Goal: Information Seeking & Learning: Learn about a topic

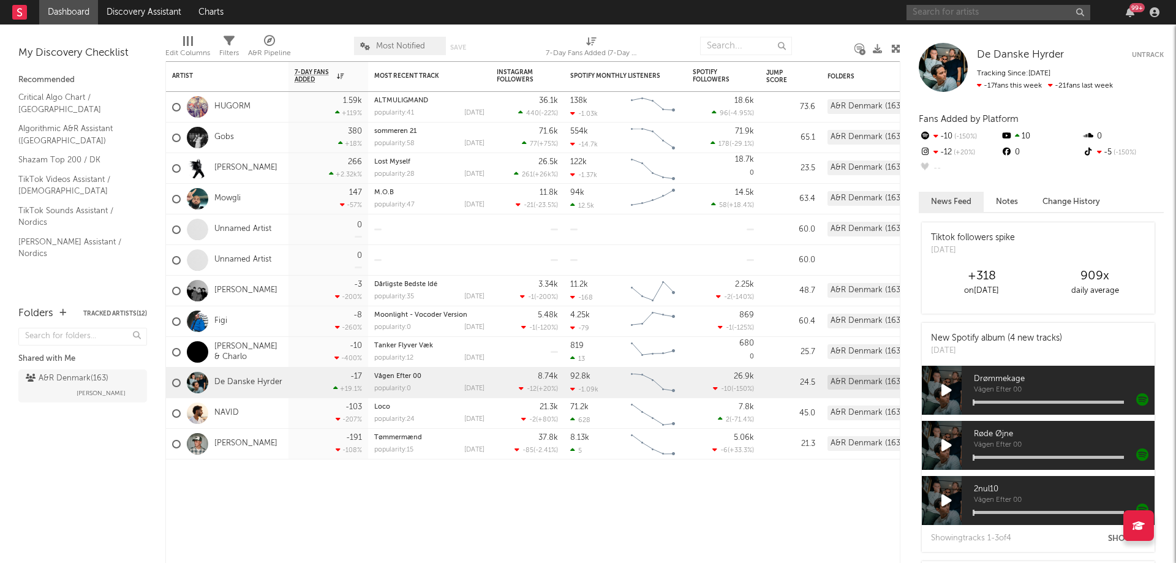
click at [991, 13] on input "text" at bounding box center [998, 12] width 184 height 15
type input "carllo"
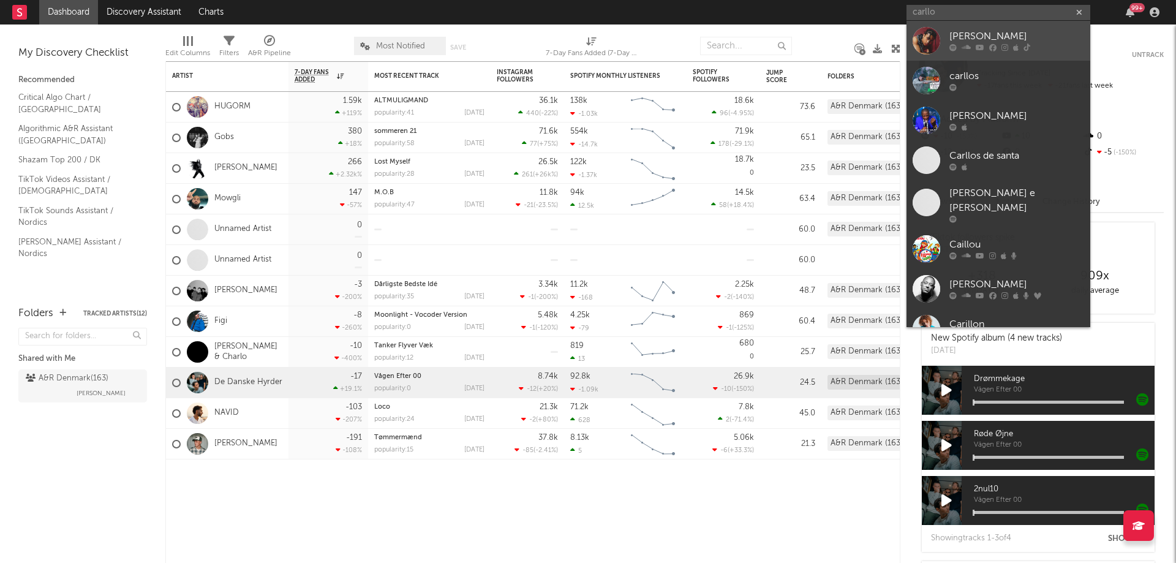
click at [964, 31] on div "[PERSON_NAME]" at bounding box center [1016, 36] width 135 height 15
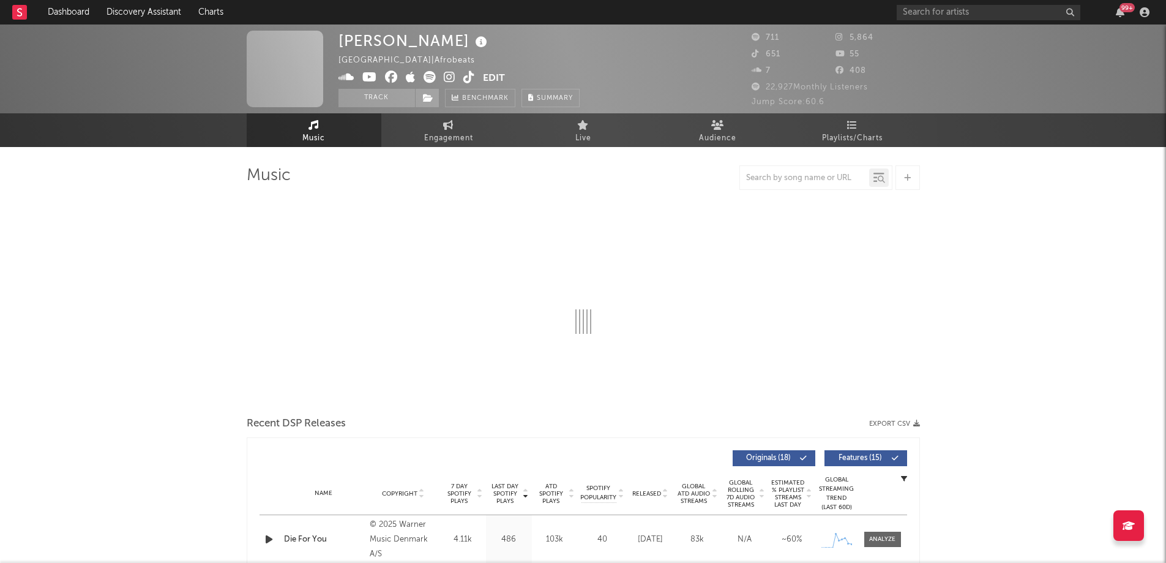
select select "1w"
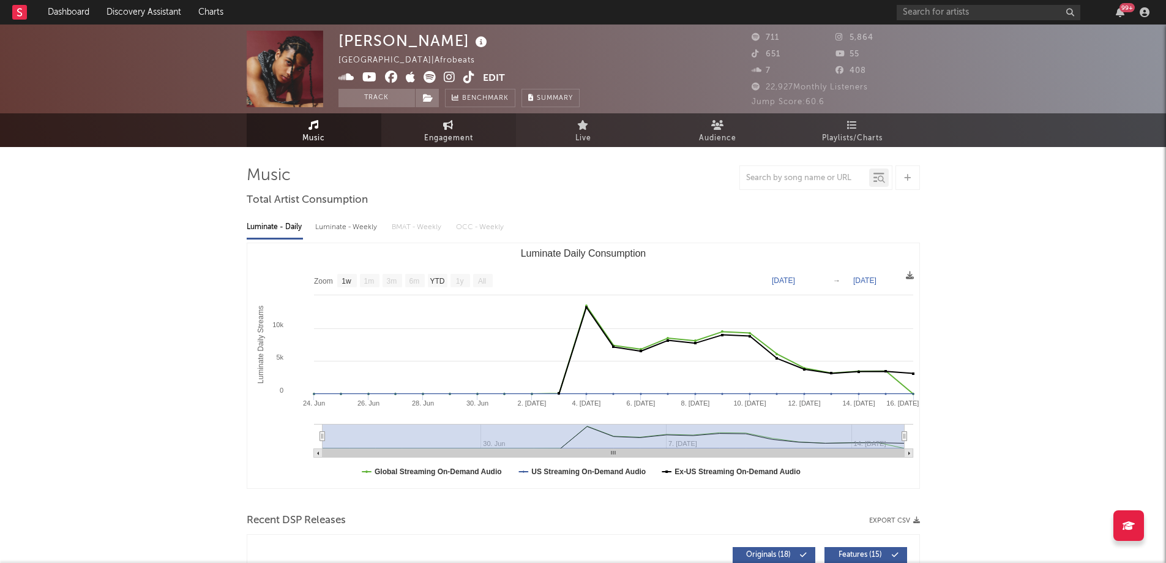
click at [454, 124] on link "Engagement" at bounding box center [448, 130] width 135 height 34
select select "1w"
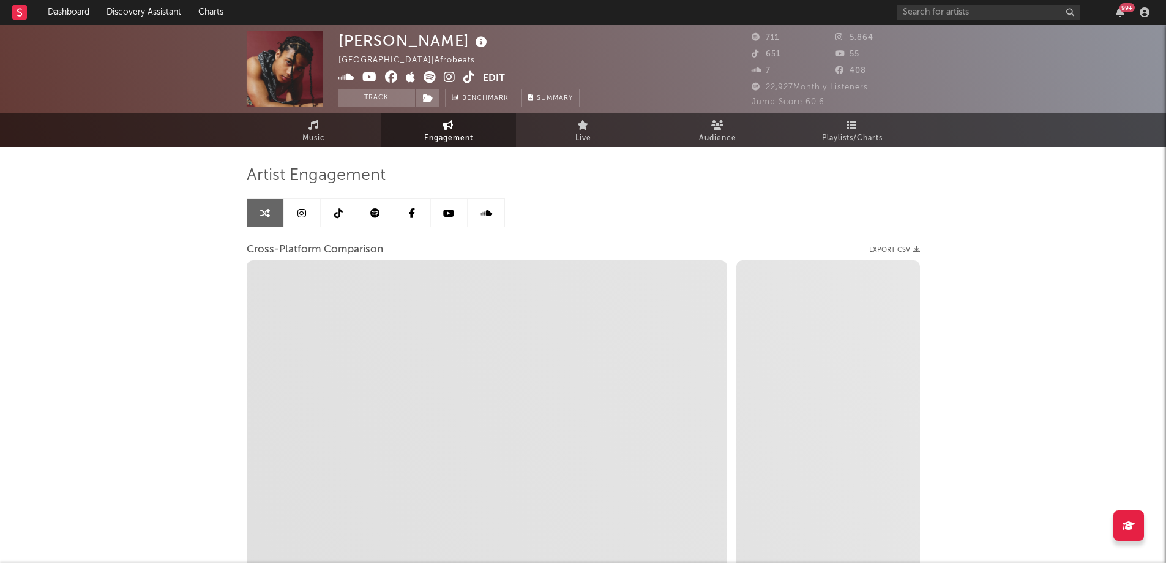
select select "1m"
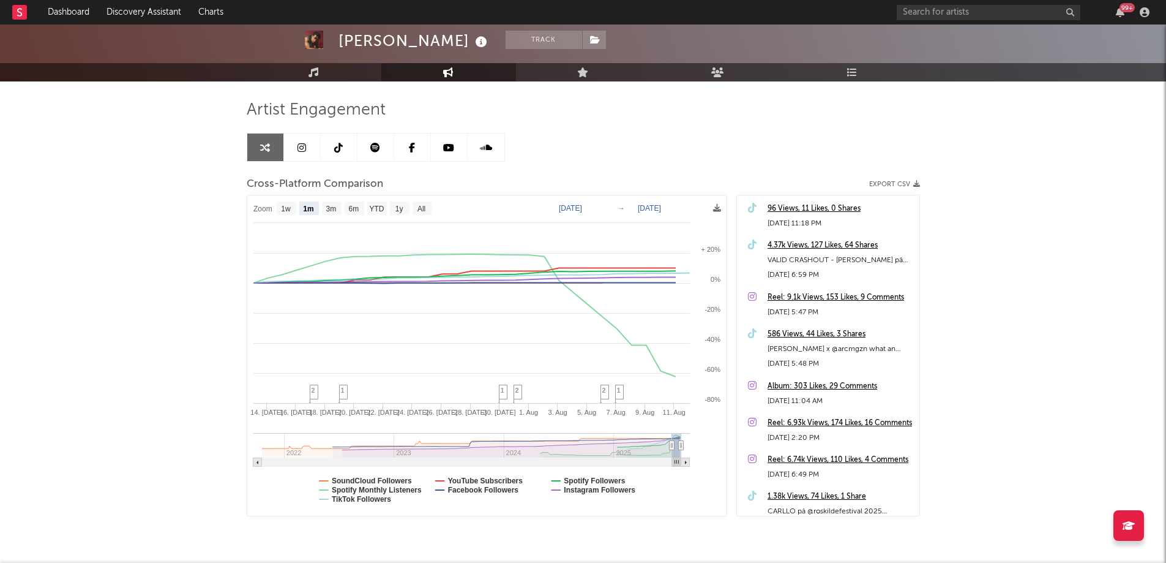
scroll to position [66, 0]
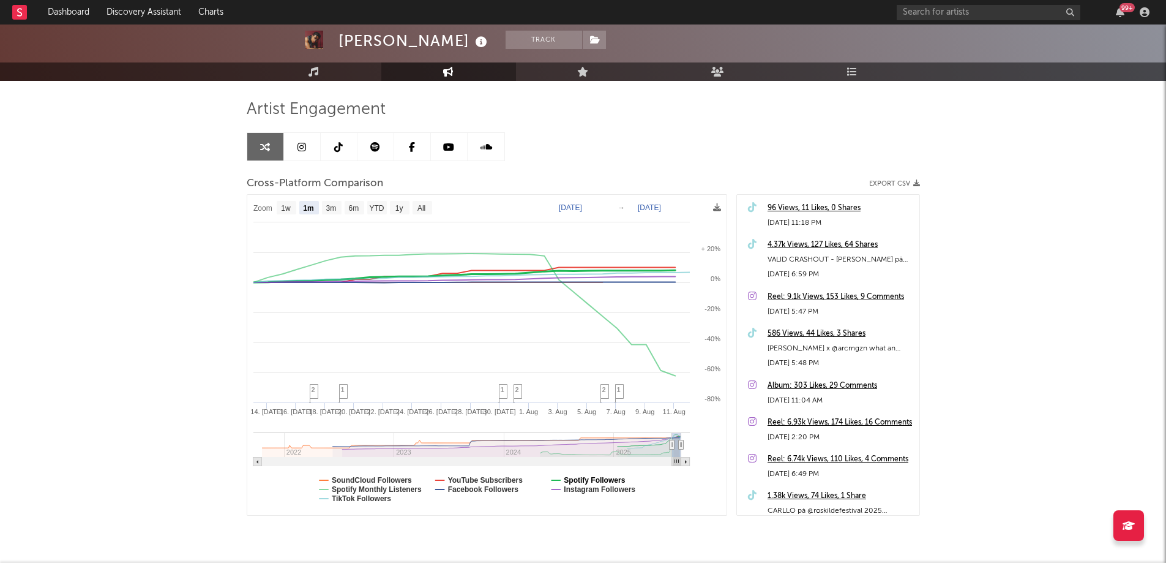
click at [609, 477] on text "Spotify Followers" at bounding box center [594, 480] width 61 height 9
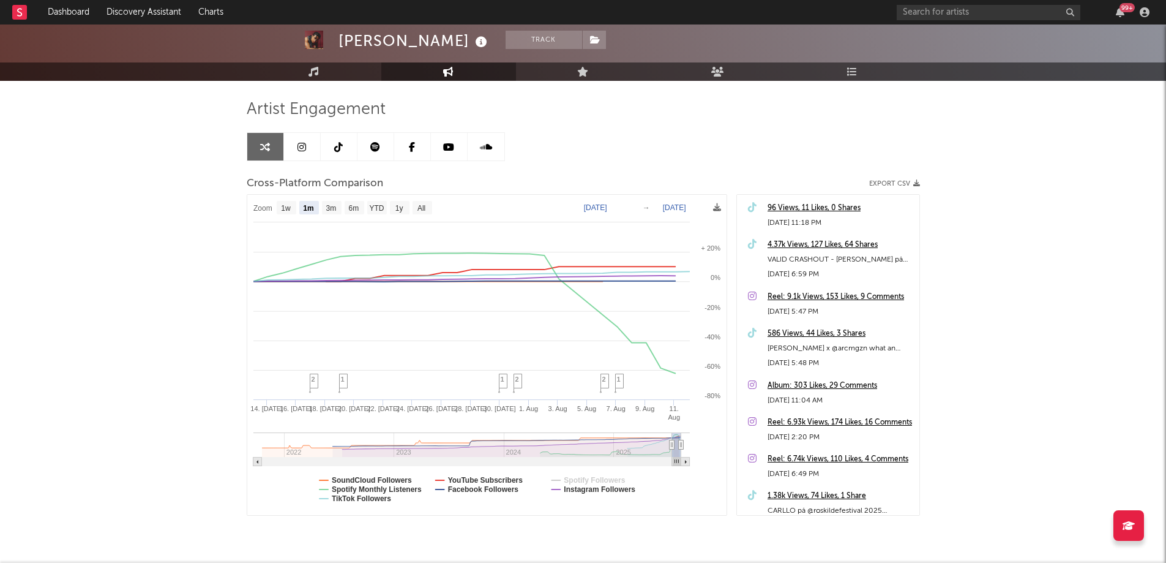
select select "1m"
click at [404, 489] on text "Spotify Monthly Listeners" at bounding box center [377, 489] width 90 height 9
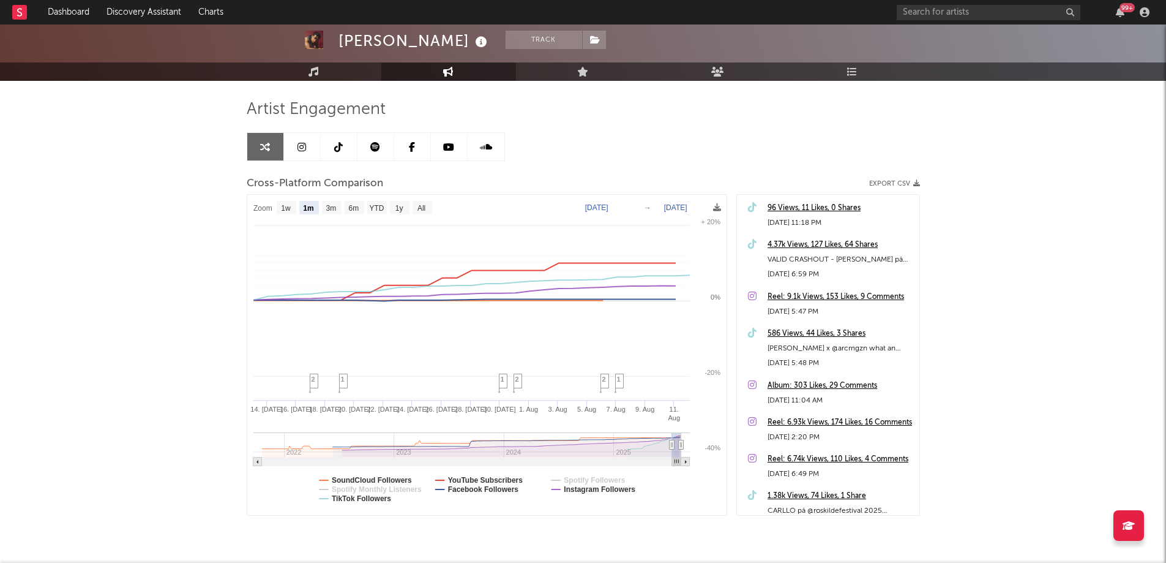
select select "1m"
